Goal: Task Accomplishment & Management: Use online tool/utility

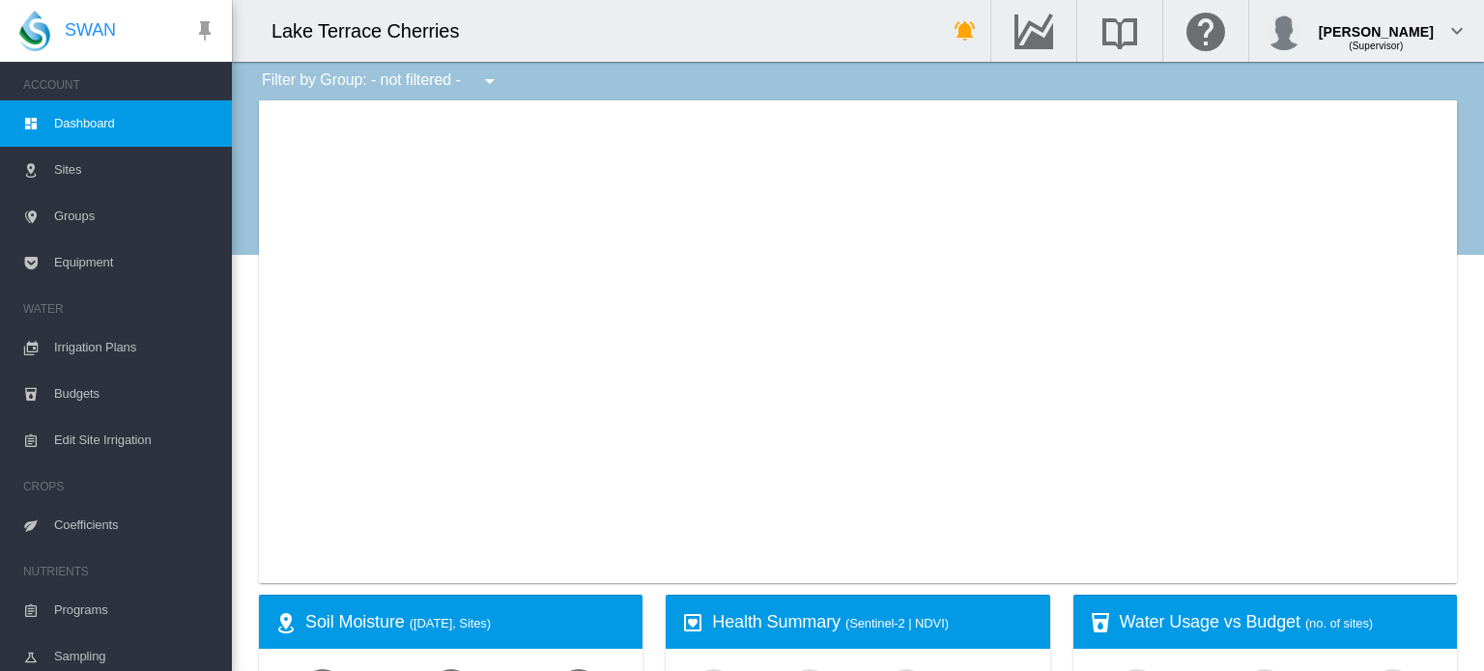
type input "**********"
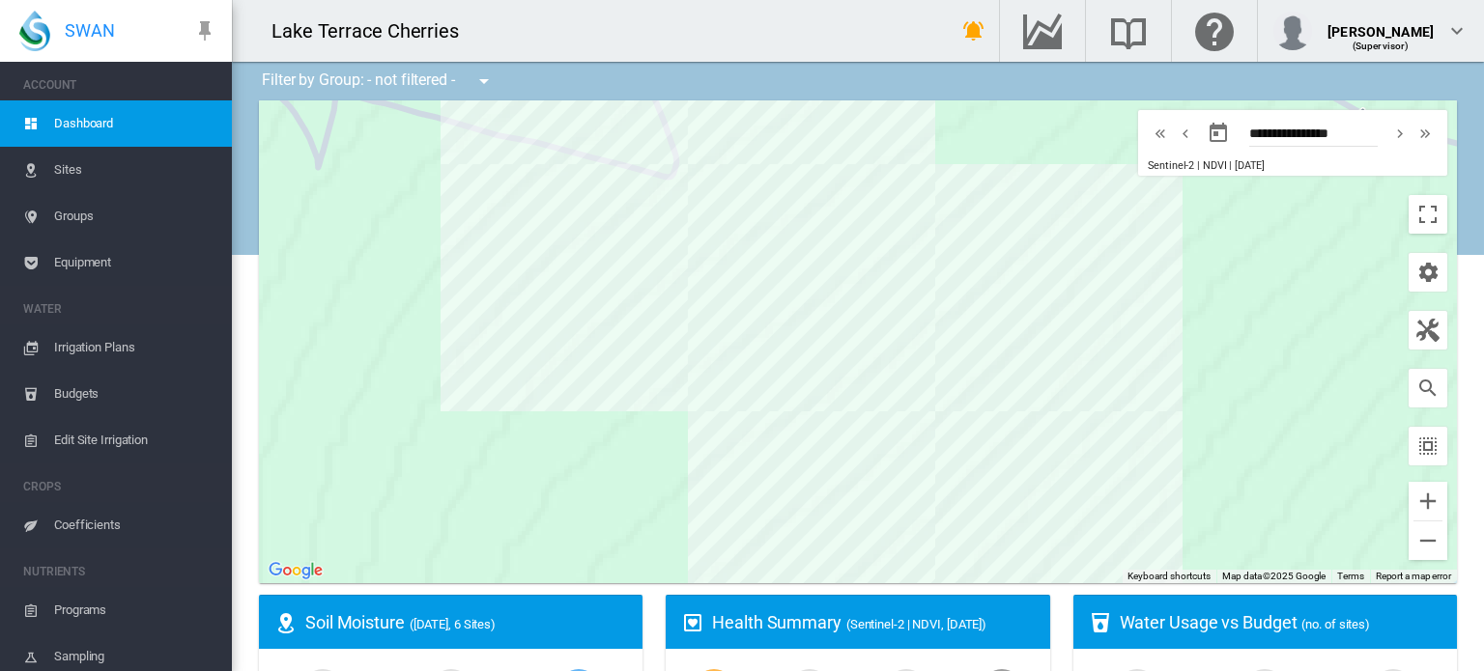
click at [100, 337] on span "Irrigation Plans" at bounding box center [135, 348] width 162 height 46
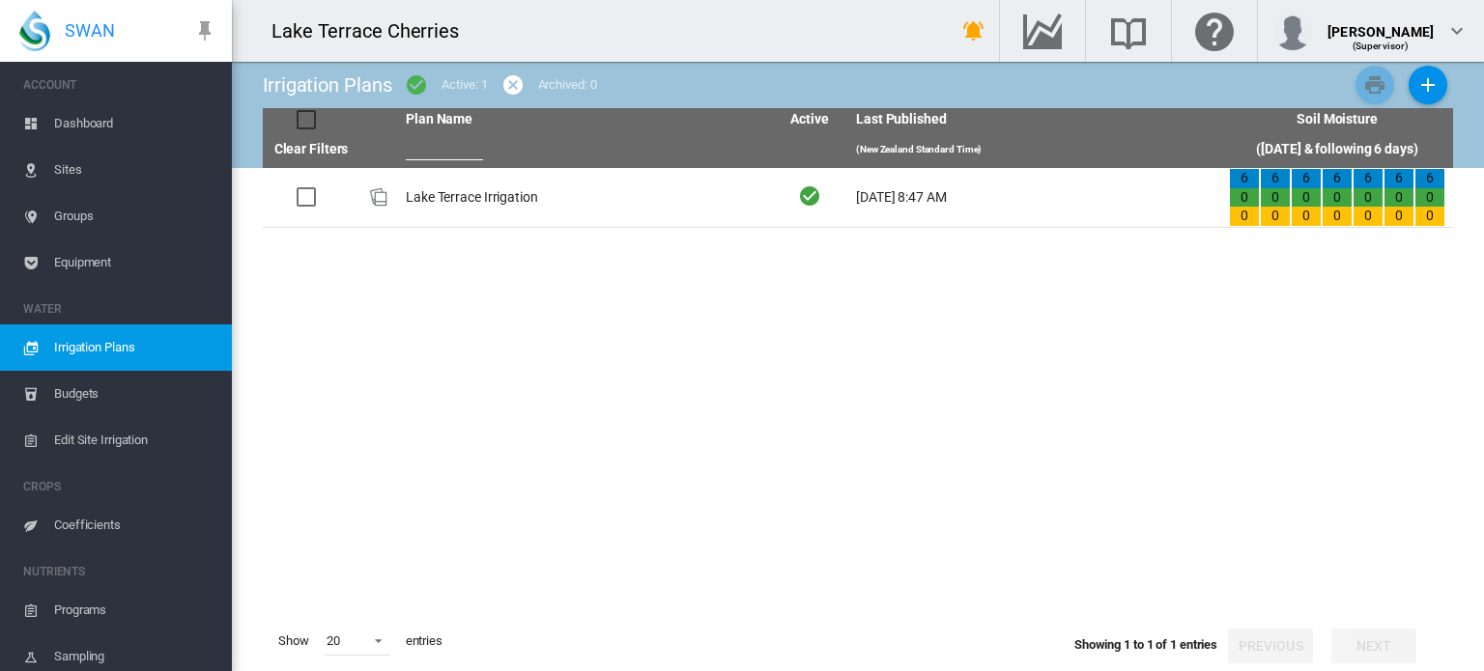
click at [104, 401] on span "Budgets" at bounding box center [135, 394] width 162 height 46
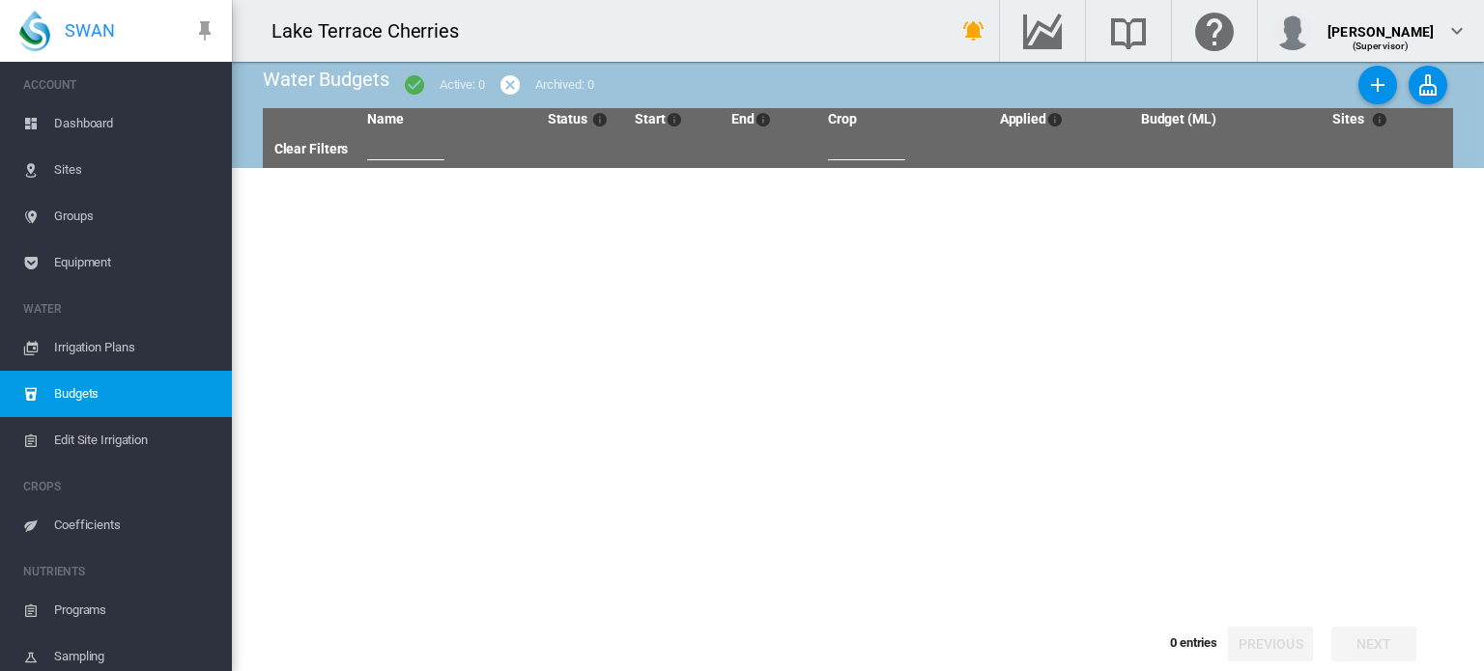
click at [156, 338] on span "Irrigation Plans" at bounding box center [135, 348] width 162 height 46
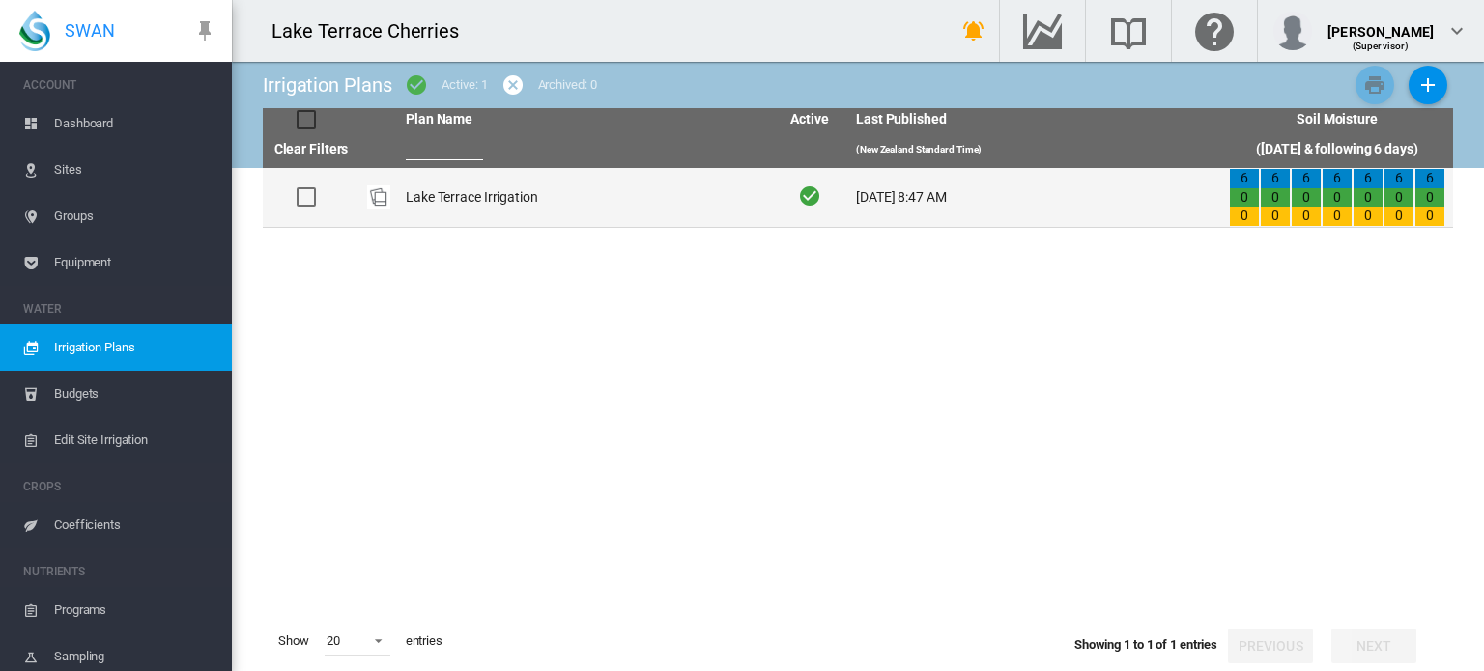
click at [436, 205] on td "Lake Terrace Irrigation" at bounding box center [584, 197] width 373 height 59
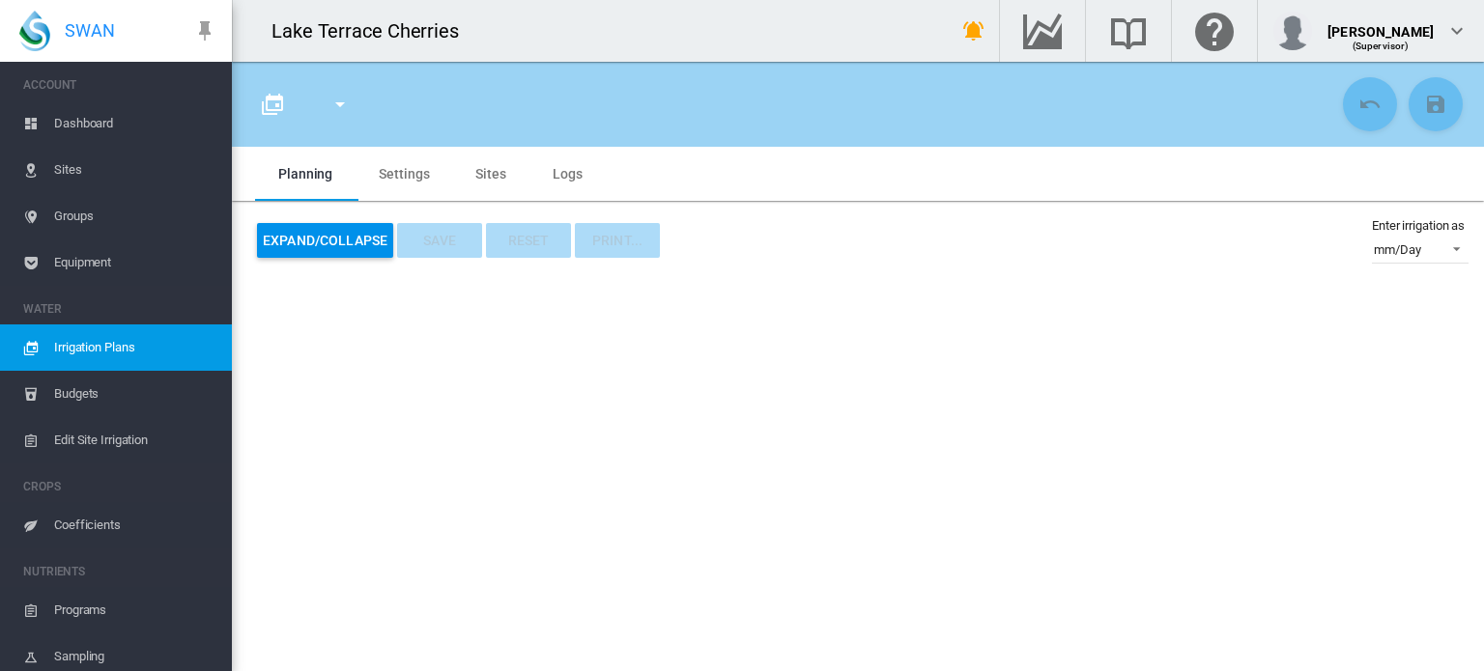
click at [468, 168] on md-tab-item "Sites" at bounding box center [490, 174] width 77 height 54
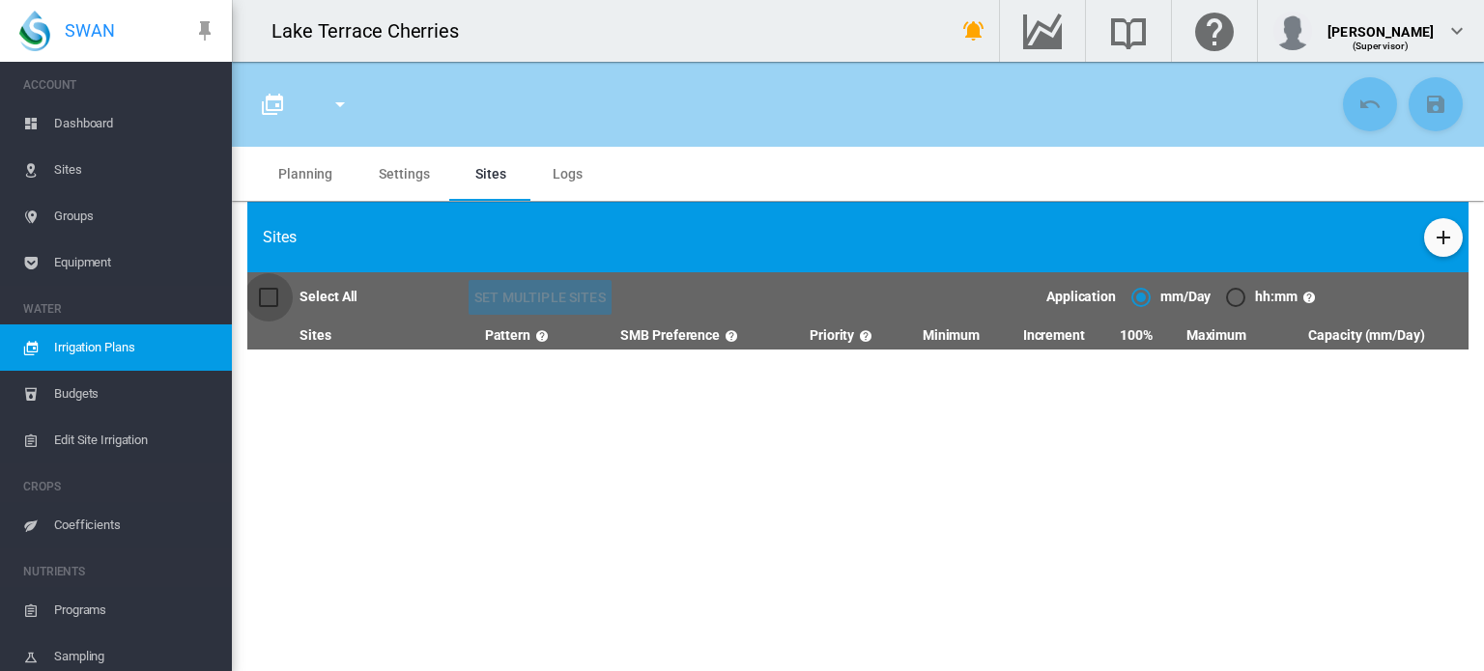
click at [265, 294] on div at bounding box center [268, 297] width 19 height 19
click at [569, 180] on span "Logs" at bounding box center [568, 173] width 30 height 15
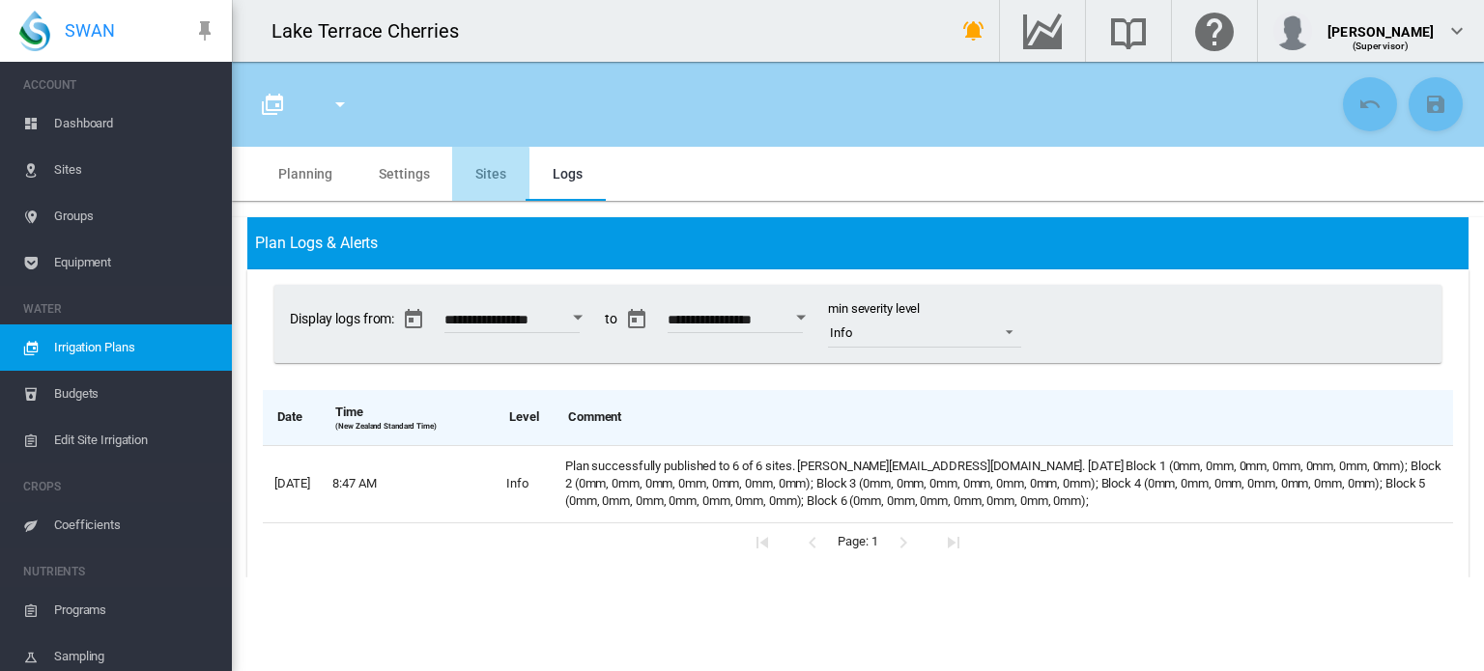
click at [466, 188] on md-tab-item "Sites" at bounding box center [490, 174] width 77 height 54
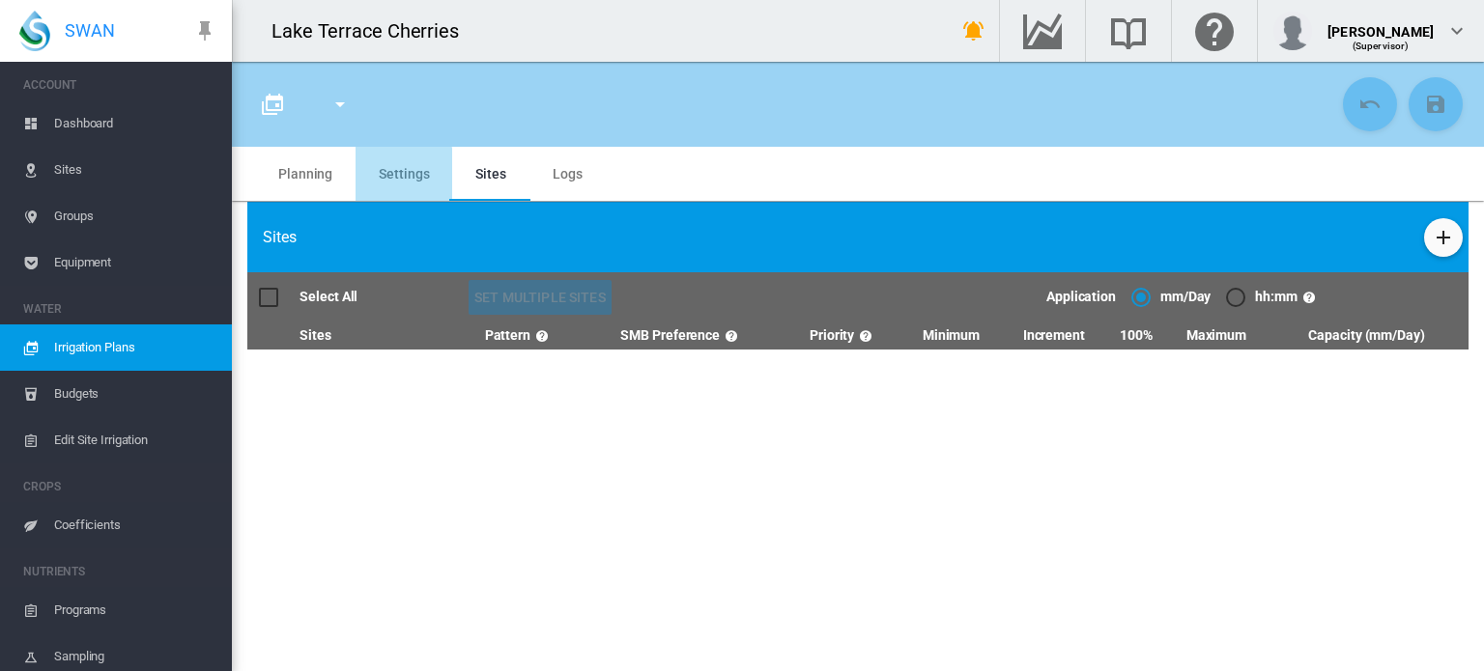
click at [401, 177] on md-tab-item "Settings" at bounding box center [404, 174] width 97 height 54
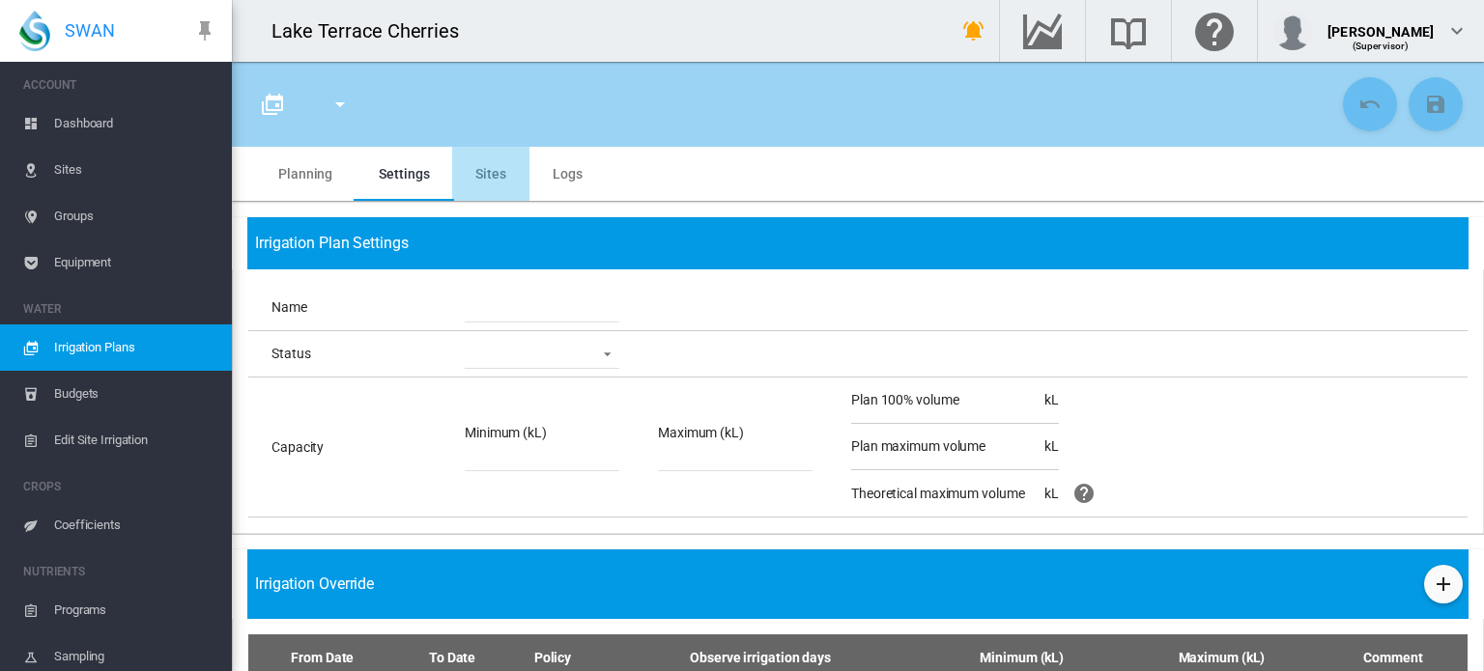
click at [490, 181] on md-tab-item "Sites" at bounding box center [490, 174] width 77 height 54
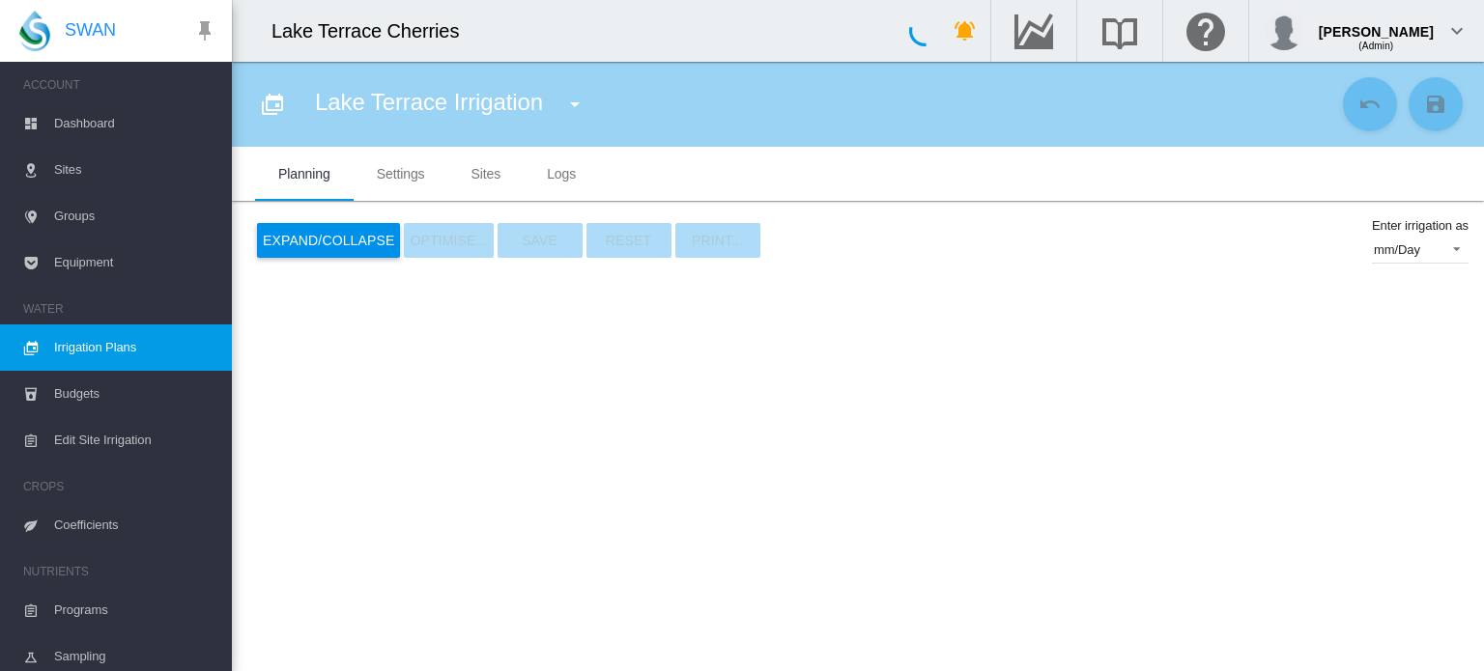
type input "**********"
type input "*"
type input "*****"
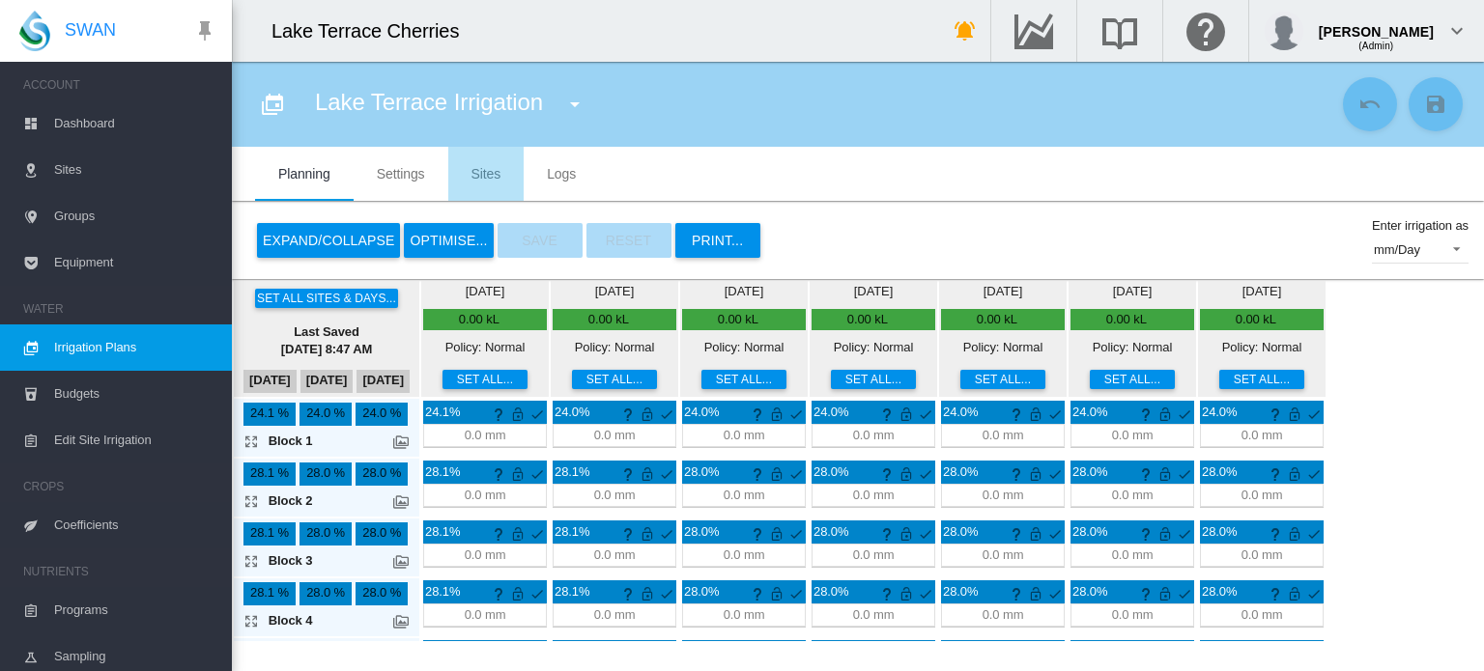
click at [486, 177] on md-tab-item "Sites" at bounding box center [486, 174] width 76 height 54
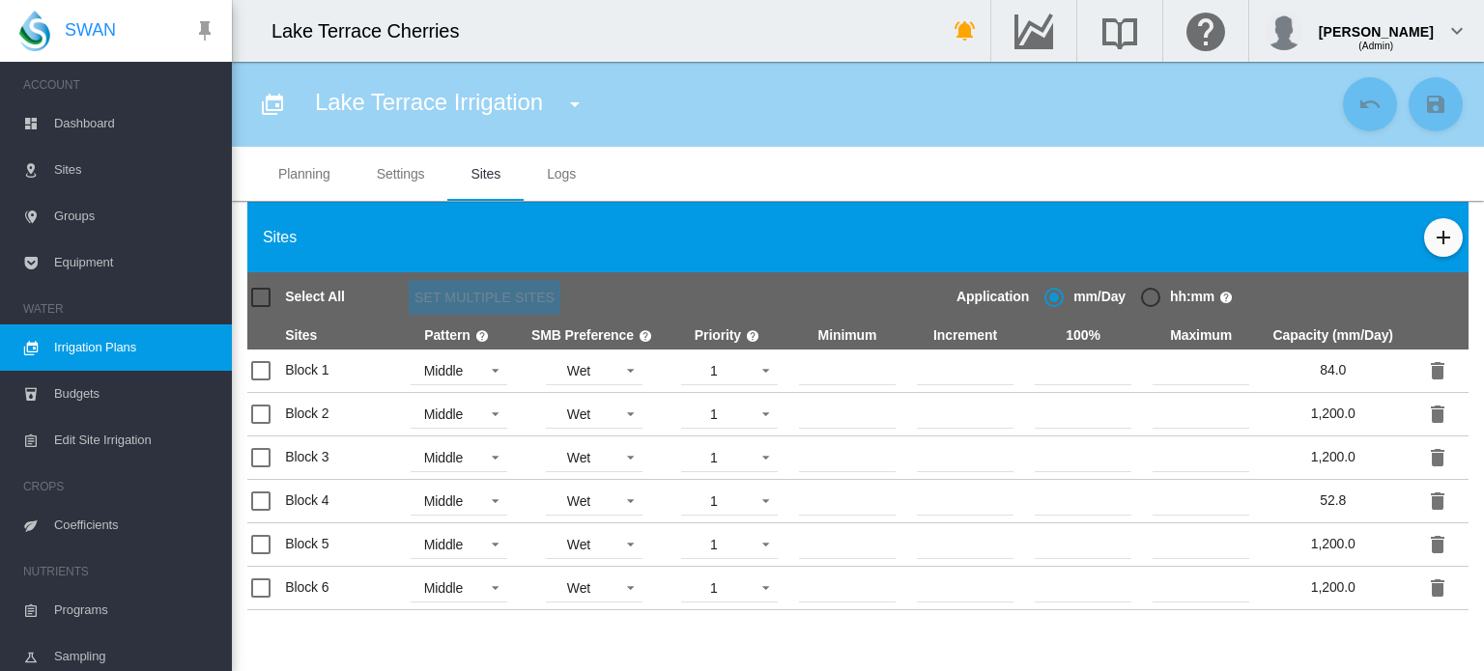
click at [150, 343] on span "Irrigation Plans" at bounding box center [135, 348] width 162 height 46
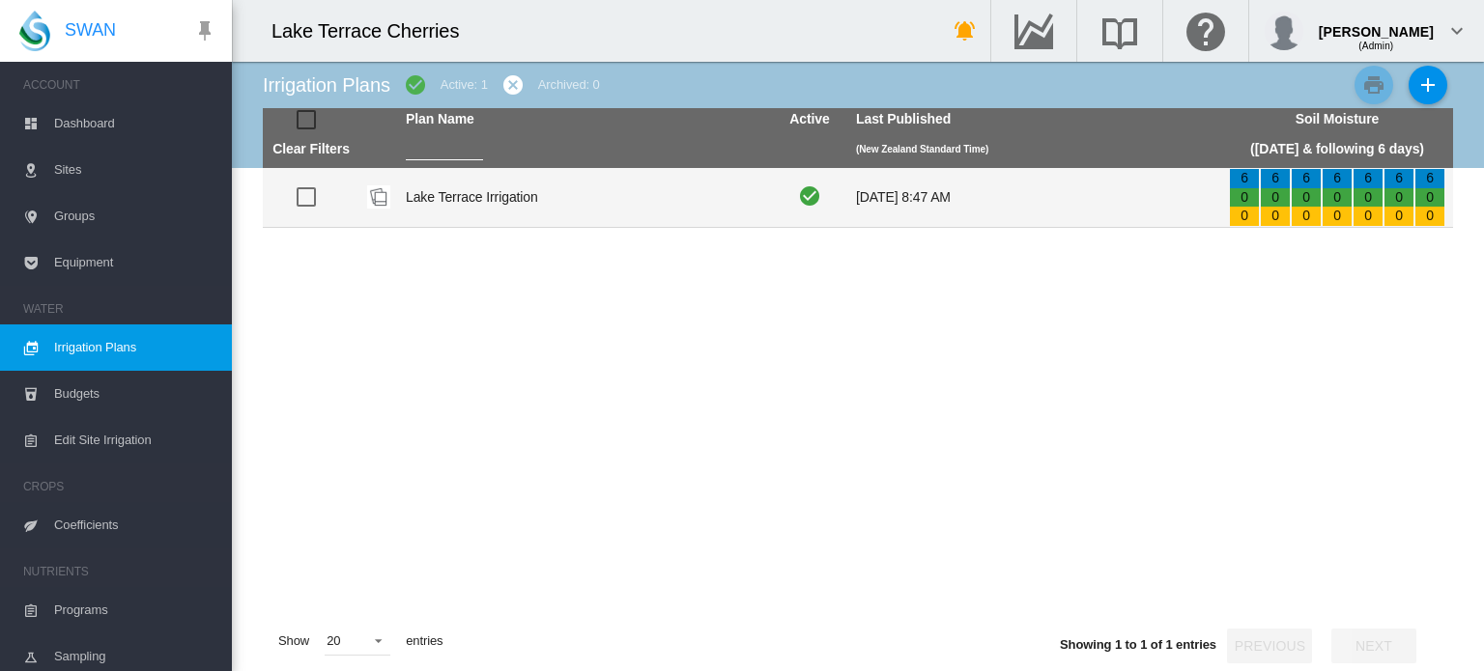
click at [429, 181] on td "Lake Terrace Irrigation" at bounding box center [584, 197] width 373 height 59
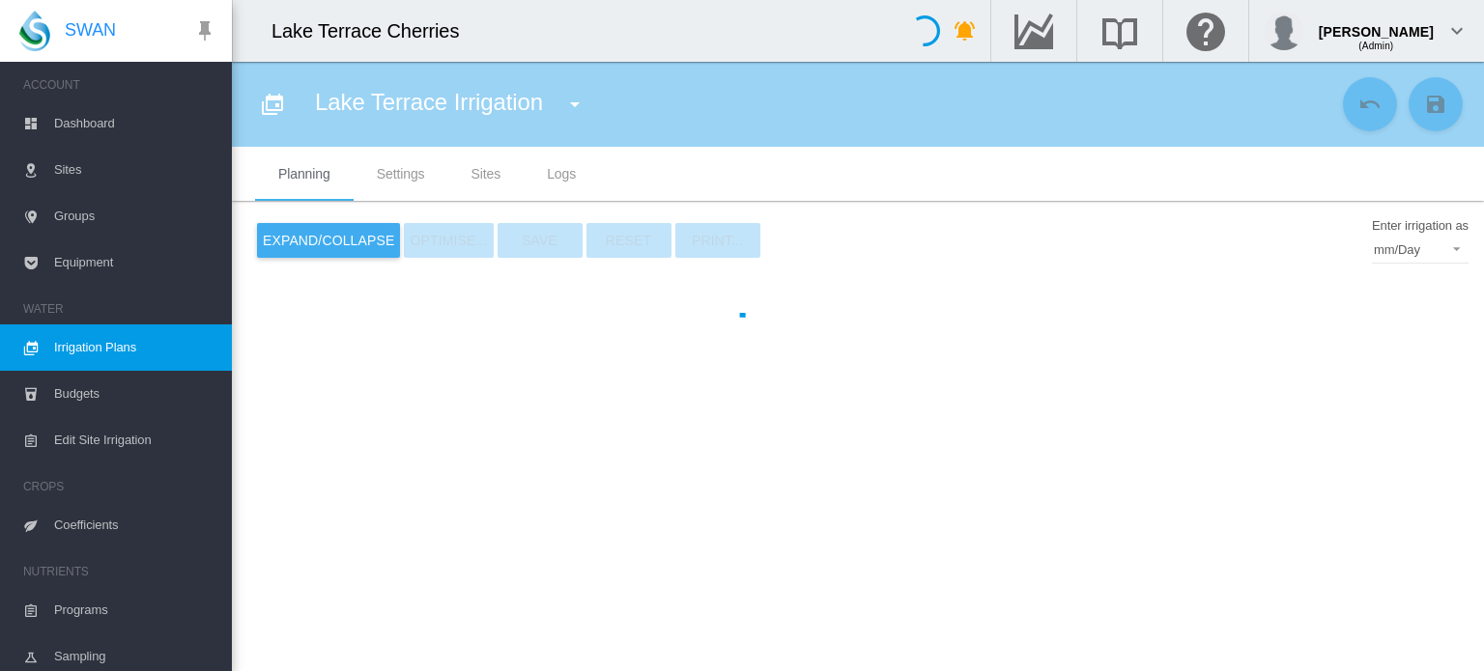
type input "**********"
type input "*"
type input "*****"
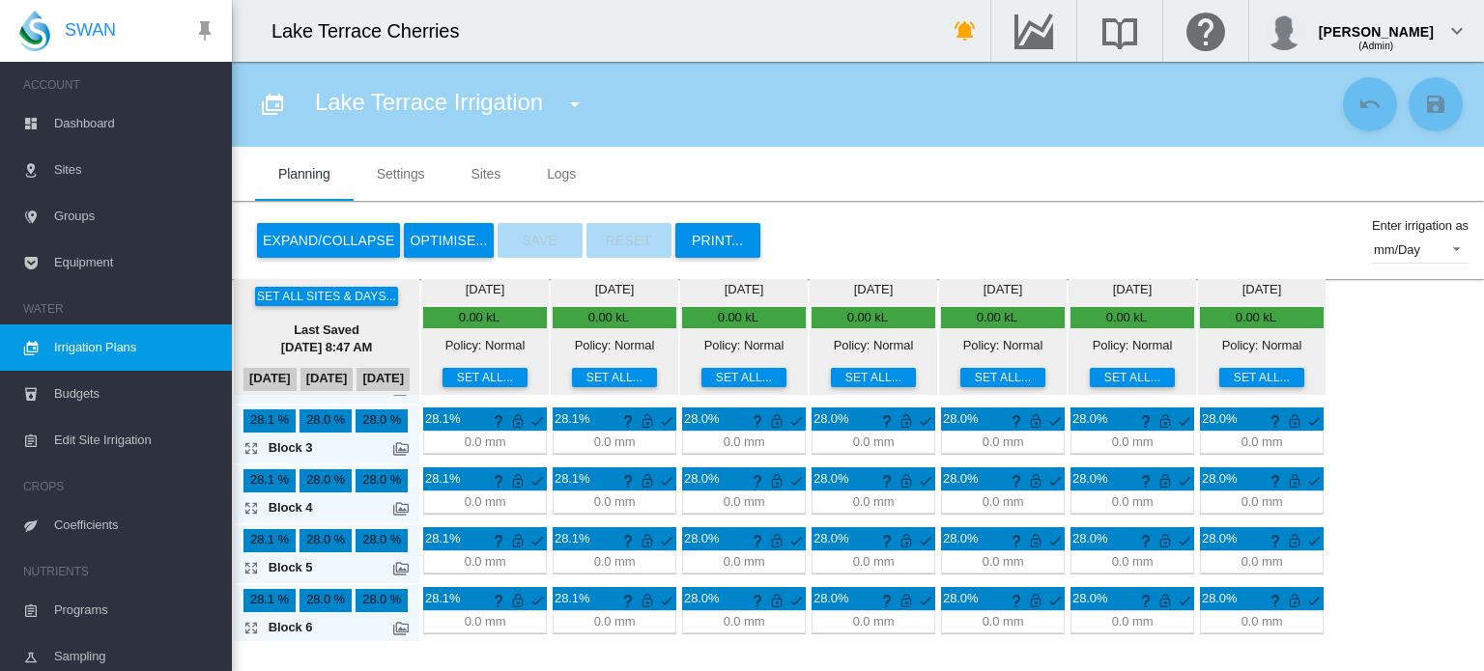
scroll to position [112, 0]
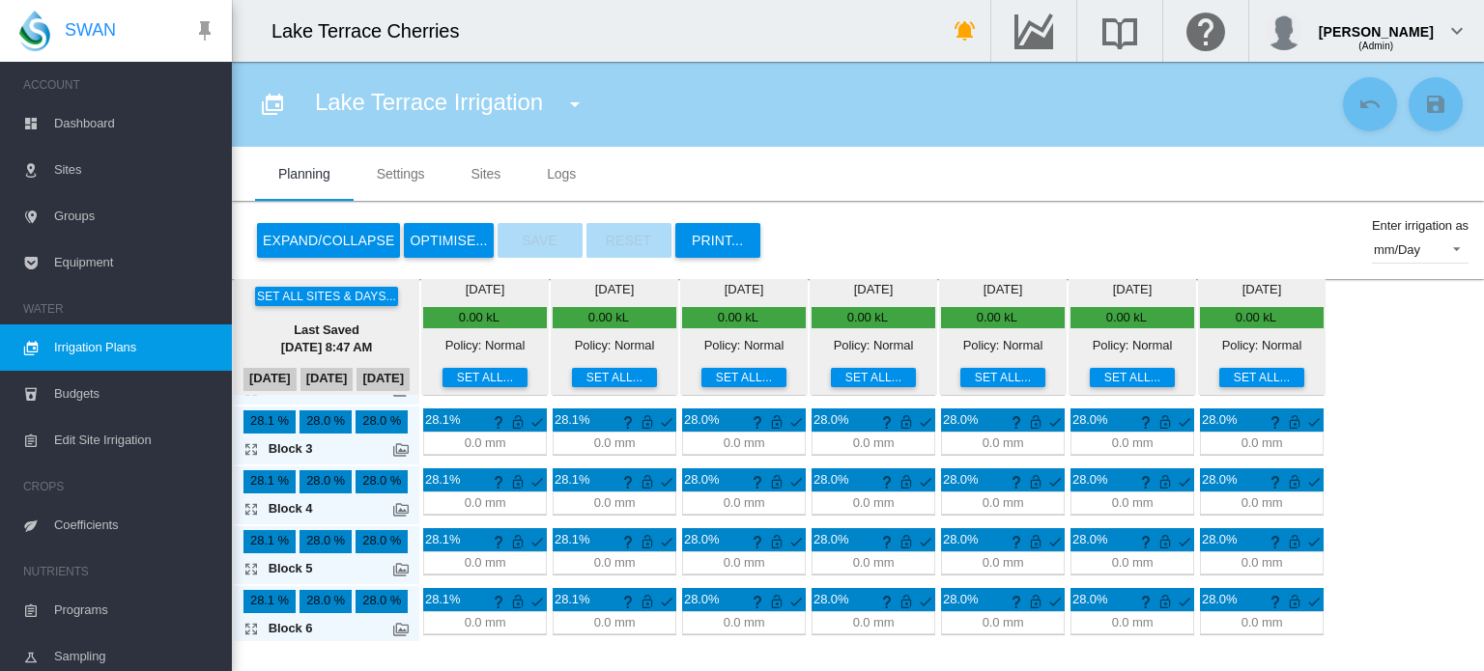
click at [71, 445] on span "Edit Site Irrigation" at bounding box center [135, 440] width 162 height 46
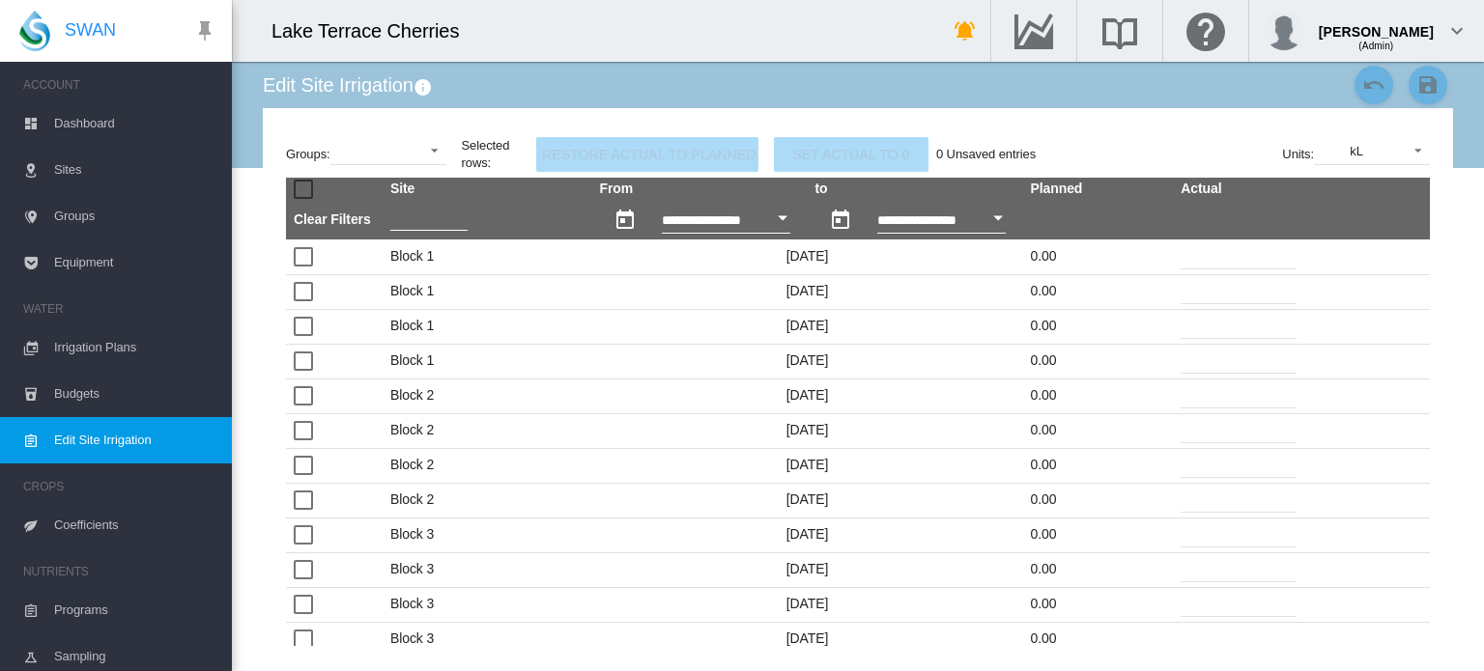
click at [134, 432] on span "Edit Site Irrigation" at bounding box center [135, 440] width 162 height 46
click at [103, 347] on span "Irrigation Plans" at bounding box center [135, 348] width 162 height 46
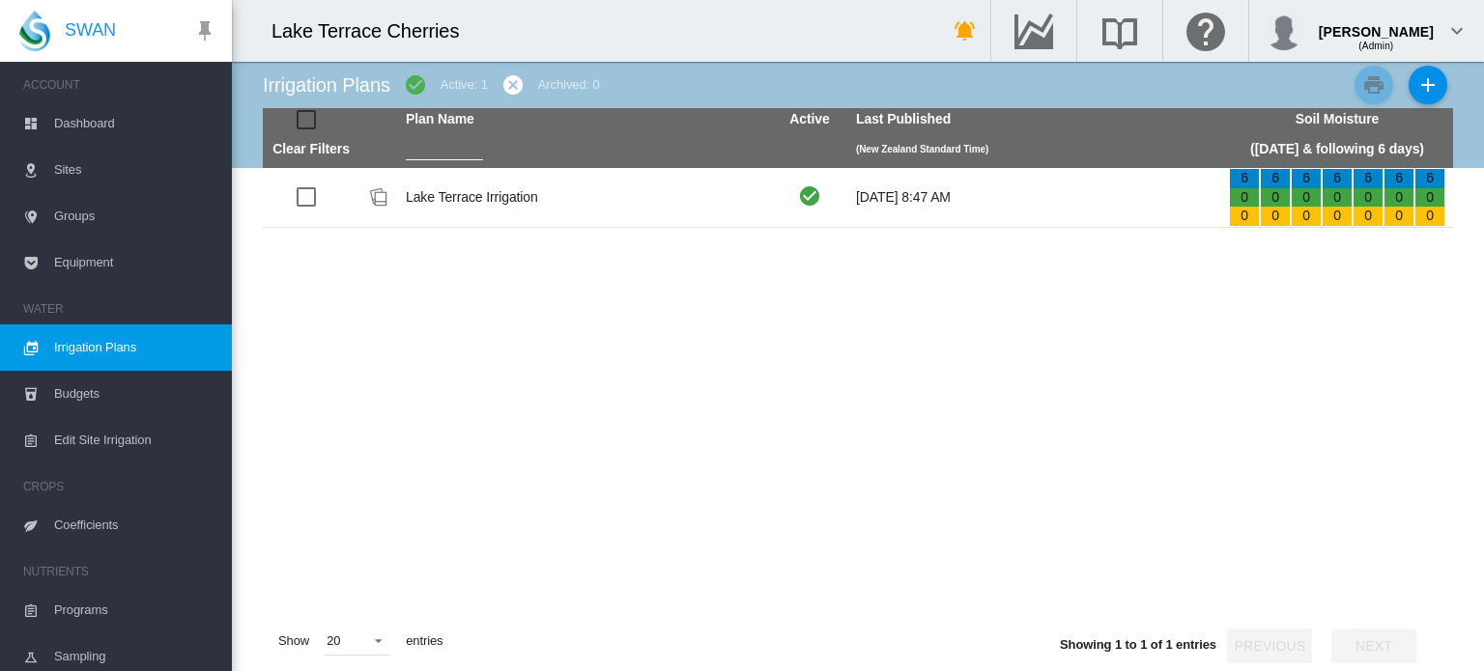
click at [119, 439] on span "Edit Site Irrigation" at bounding box center [135, 440] width 162 height 46
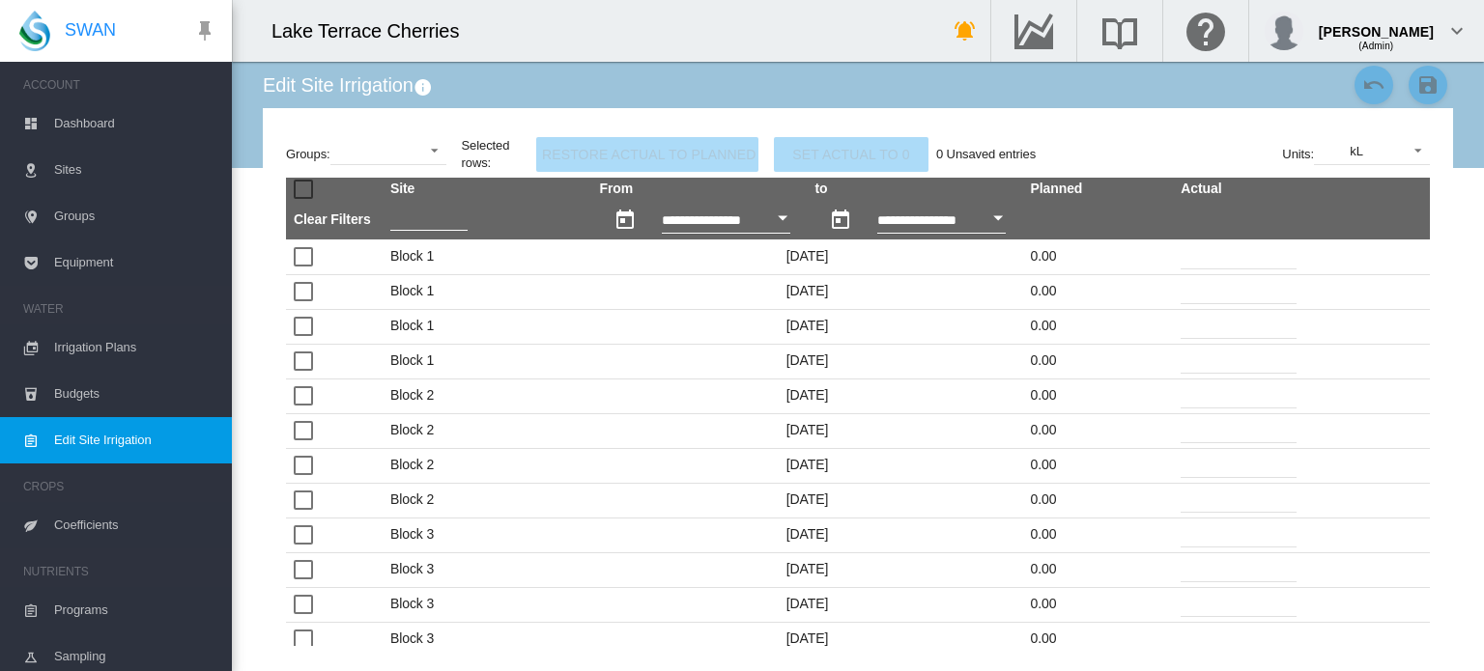
click at [1233, 258] on input "*" at bounding box center [1239, 255] width 116 height 29
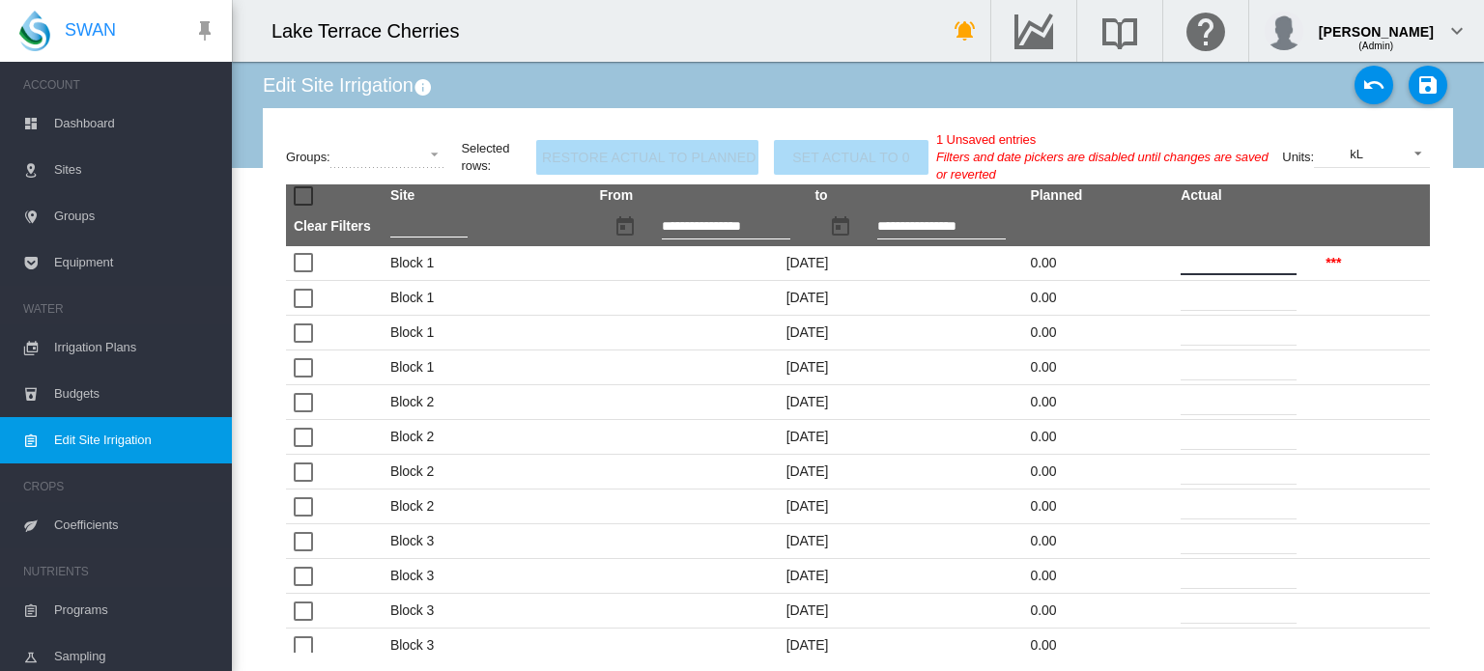
type input "*"
click at [1181, 334] on input "*" at bounding box center [1239, 331] width 116 height 29
click at [1194, 260] on input "*" at bounding box center [1239, 260] width 116 height 29
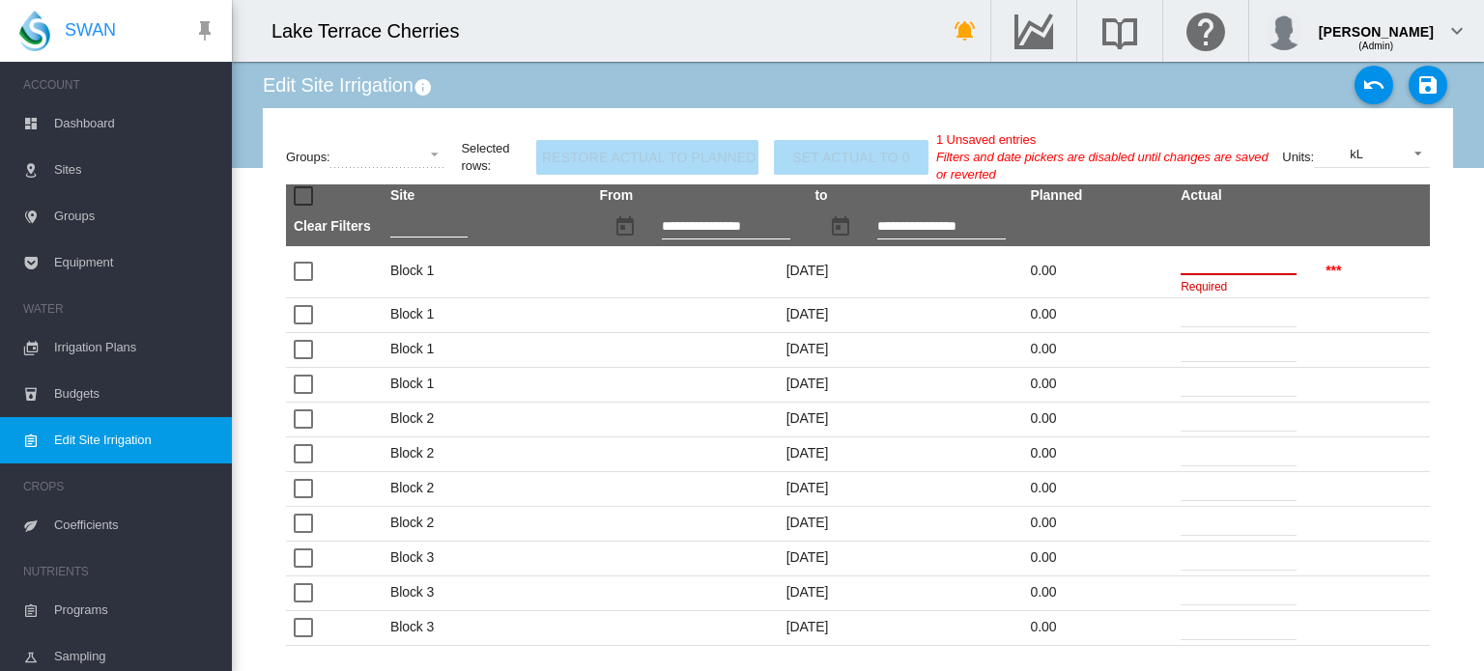
click at [1173, 366] on td "*" at bounding box center [1245, 349] width 145 height 35
click at [1362, 89] on md-icon "icon-undo" at bounding box center [1373, 84] width 23 height 23
type input "*"
